Goal: Transaction & Acquisition: Purchase product/service

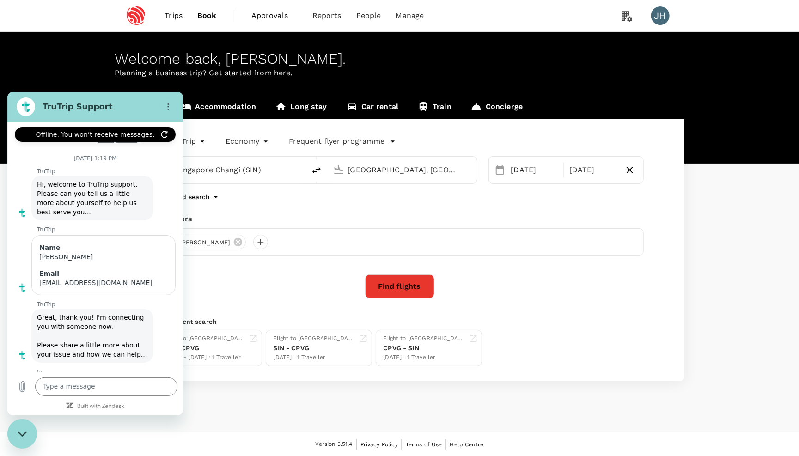
scroll to position [265, 0]
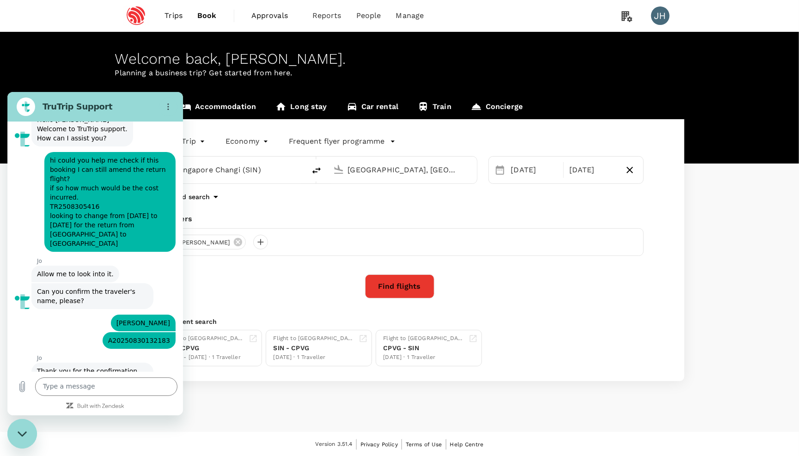
click at [208, 14] on span "Book" at bounding box center [206, 15] width 19 height 11
click at [401, 287] on button "Find flights" at bounding box center [399, 286] width 69 height 24
click at [16, 420] on div "Close messaging window" at bounding box center [22, 433] width 28 height 28
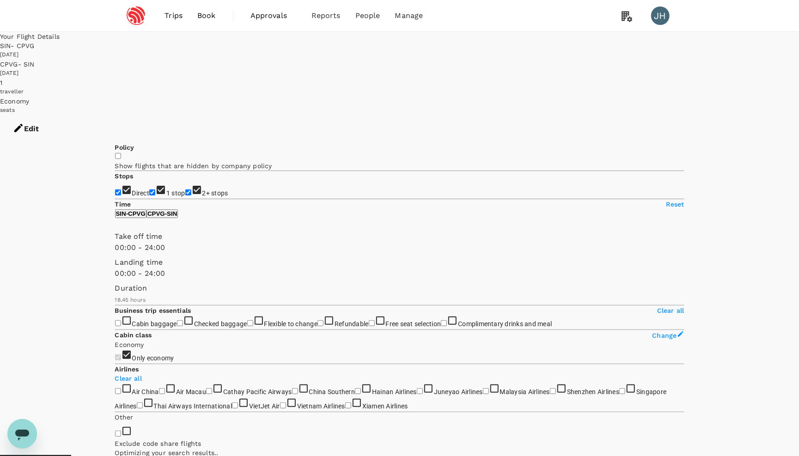
click at [185, 189] on input "2+ stops" at bounding box center [188, 192] width 6 height 6
checkbox input "false"
click at [149, 189] on input "1 stop" at bounding box center [152, 192] width 6 height 6
checkbox input "false"
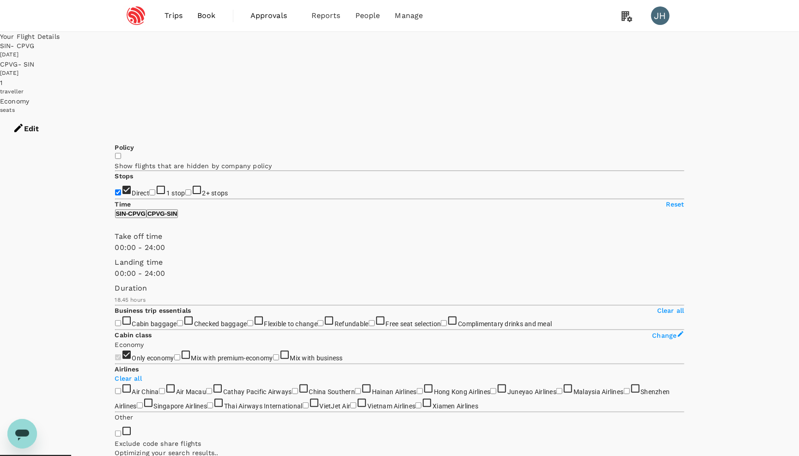
type input "SGD"
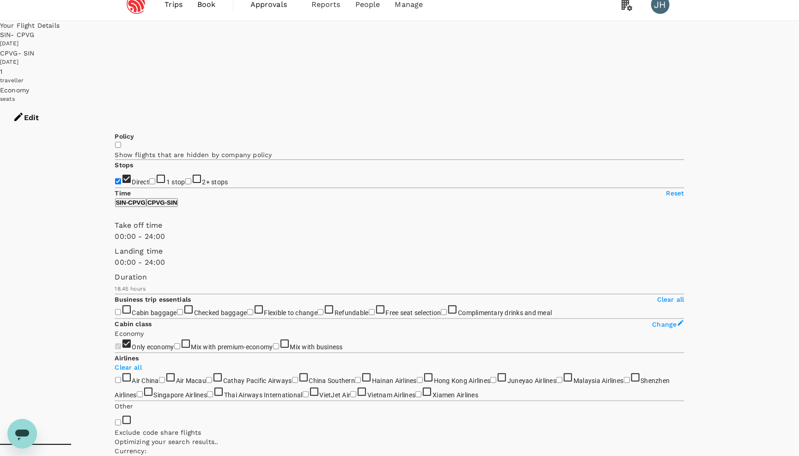
scroll to position [19, 0]
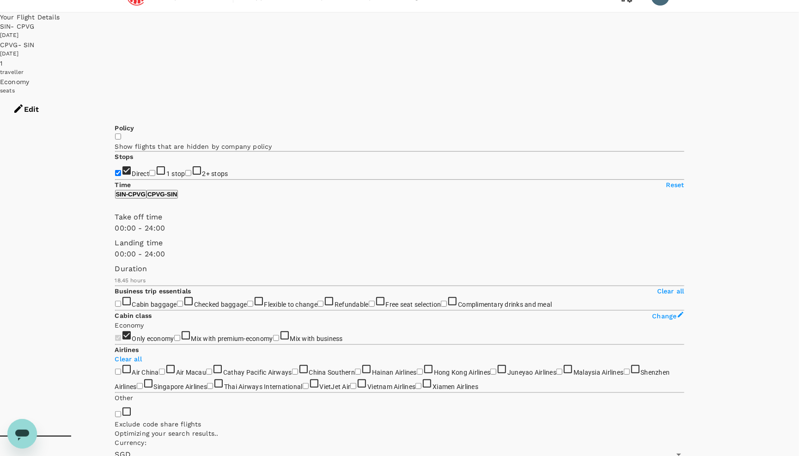
type input "SGD"
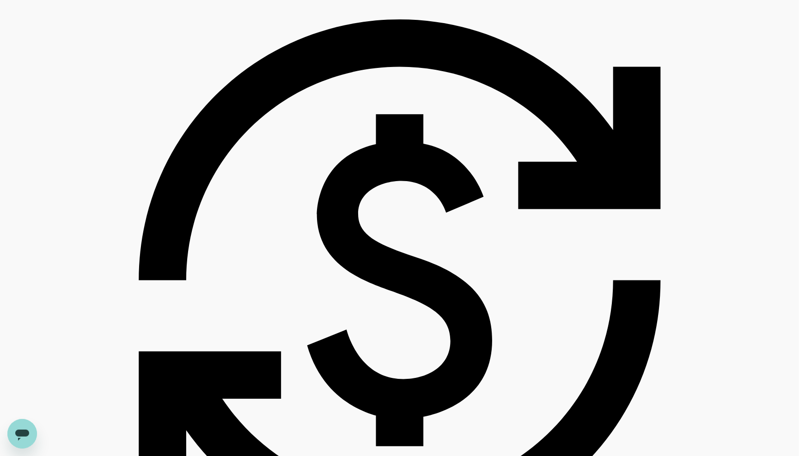
scroll to position [761, 0]
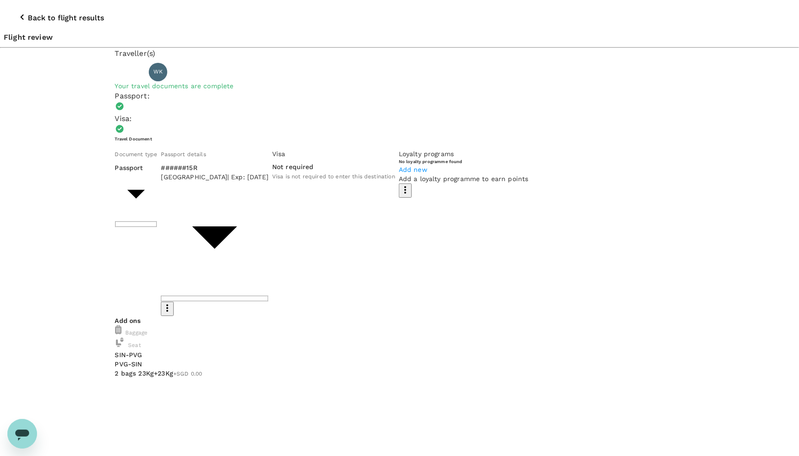
type input "9c4236b1-475f-422d-9c09-8433c73e6af8"
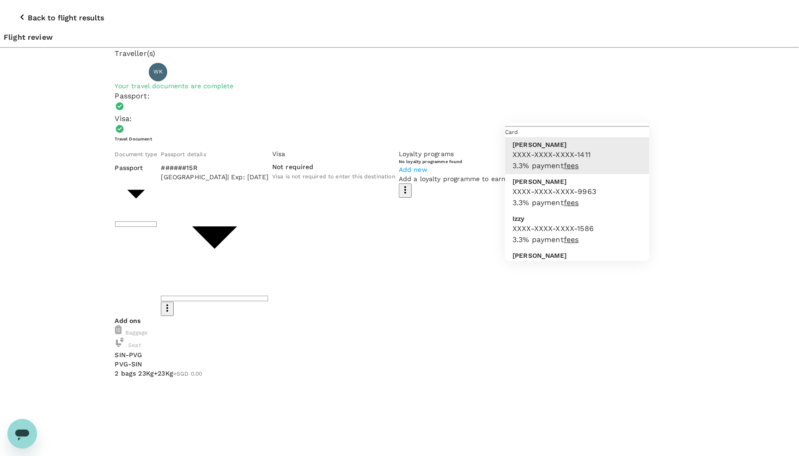
click at [13, 11] on div at bounding box center [399, 228] width 799 height 456
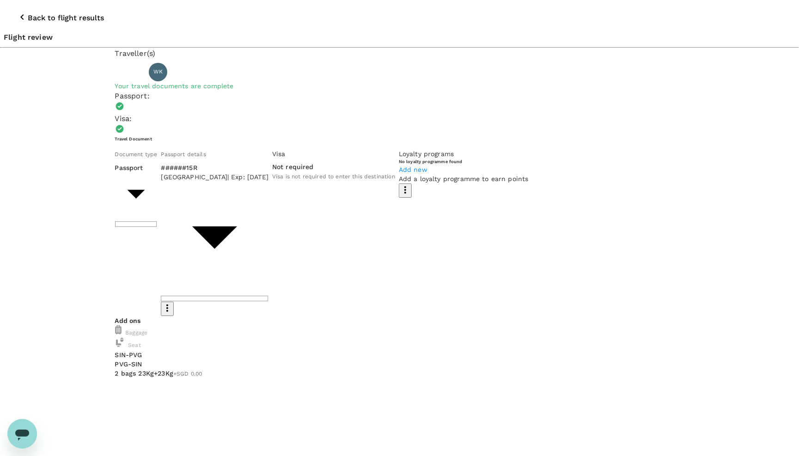
click at [17, 12] on icon "button" at bounding box center [22, 17] width 11 height 11
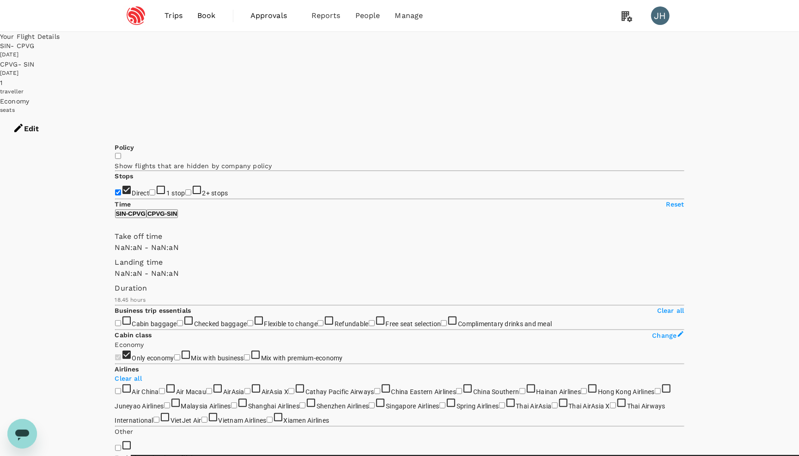
type input "SGD"
type input "1440"
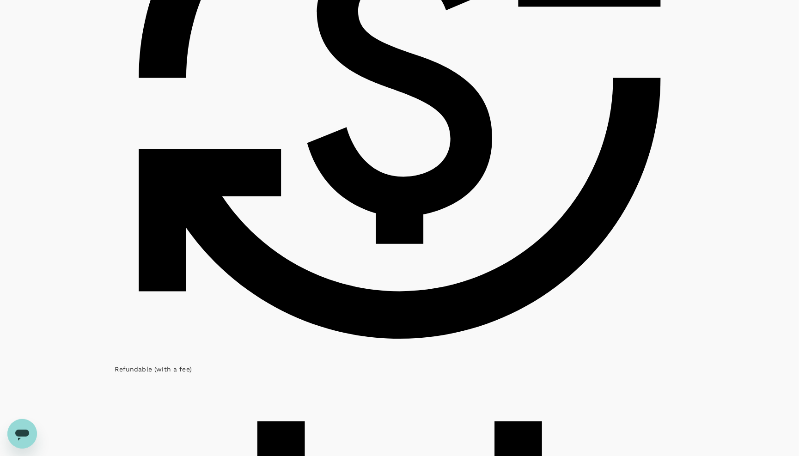
scroll to position [926, 0]
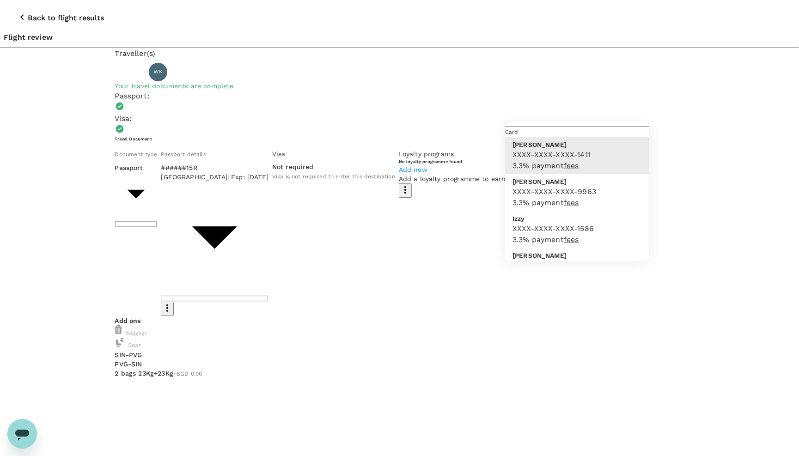
click at [573, 223] on div "XXXX-XXXX-XXXX-1586 3.3 % payment fees" at bounding box center [552, 234] width 81 height 22
type input "9fbb7ccb-bc02-4d1c-b450-f37691d801e2"
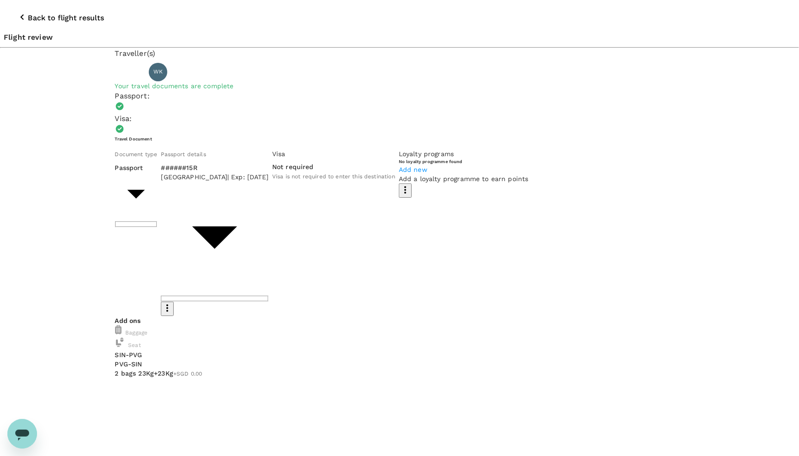
drag, startPoint x: 362, startPoint y: 205, endPoint x: 415, endPoint y: 224, distance: 56.1
